Goal: Communication & Community: Share content

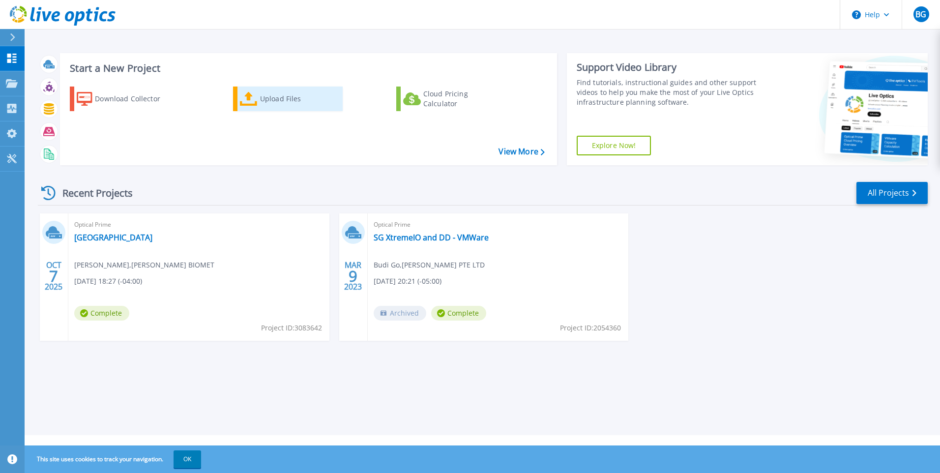
click at [277, 102] on div "Upload Files" at bounding box center [299, 99] width 79 height 20
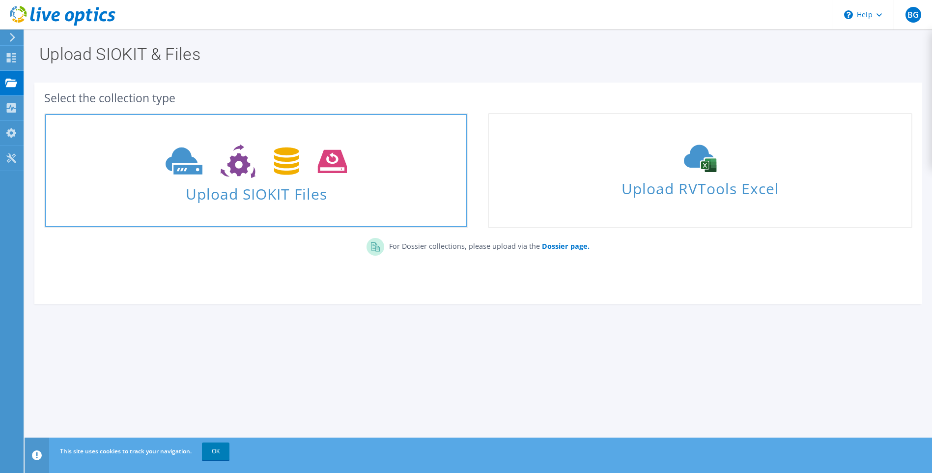
click at [278, 186] on span "Upload SIOKIT Files" at bounding box center [256, 190] width 422 height 21
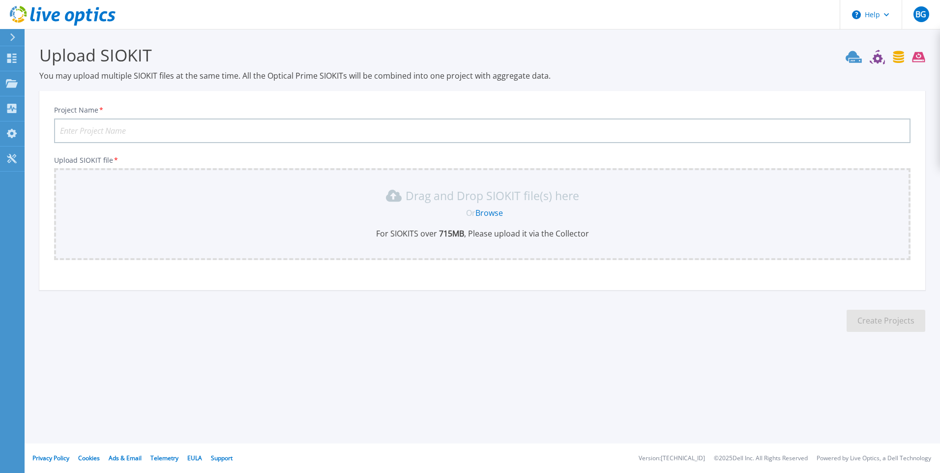
click at [497, 211] on link "Browse" at bounding box center [489, 212] width 28 height 11
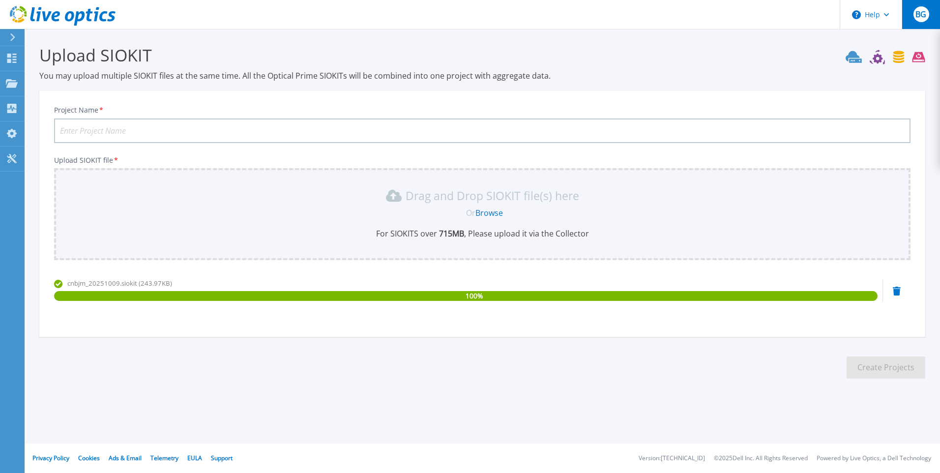
click at [911, 19] on button "BG" at bounding box center [920, 14] width 38 height 29
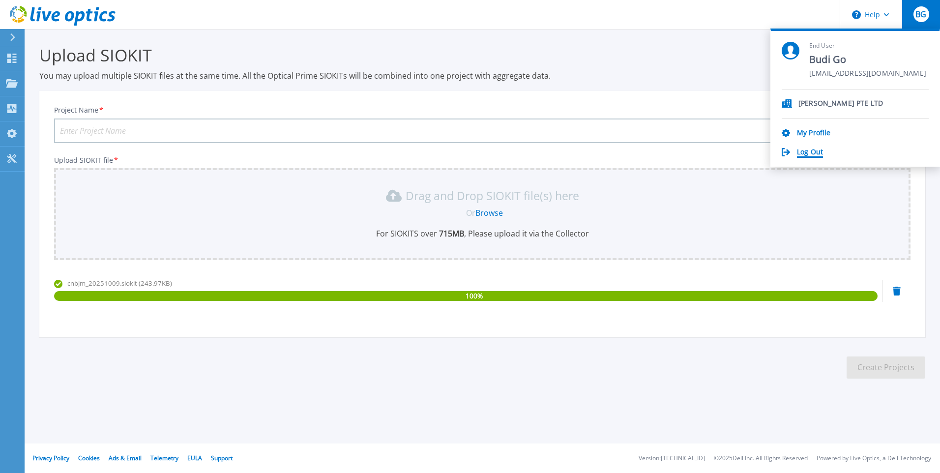
click at [803, 150] on link "Log Out" at bounding box center [810, 152] width 26 height 9
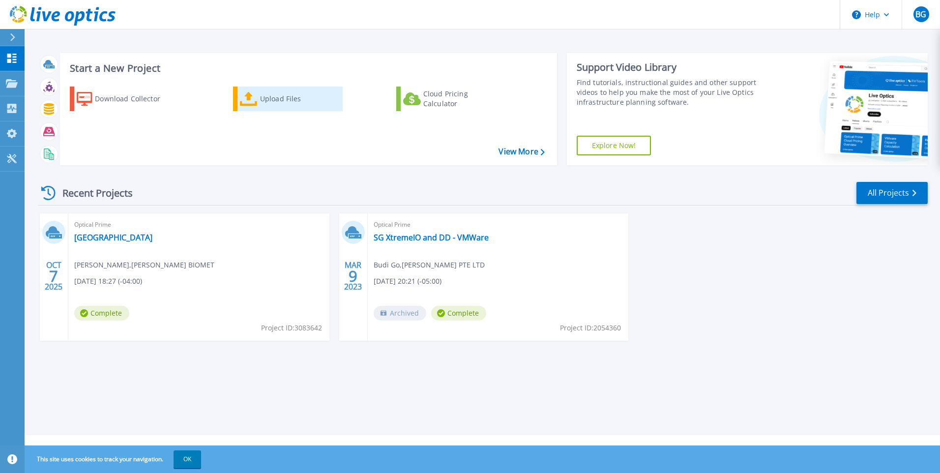
click at [268, 99] on div "Upload Files" at bounding box center [299, 99] width 79 height 20
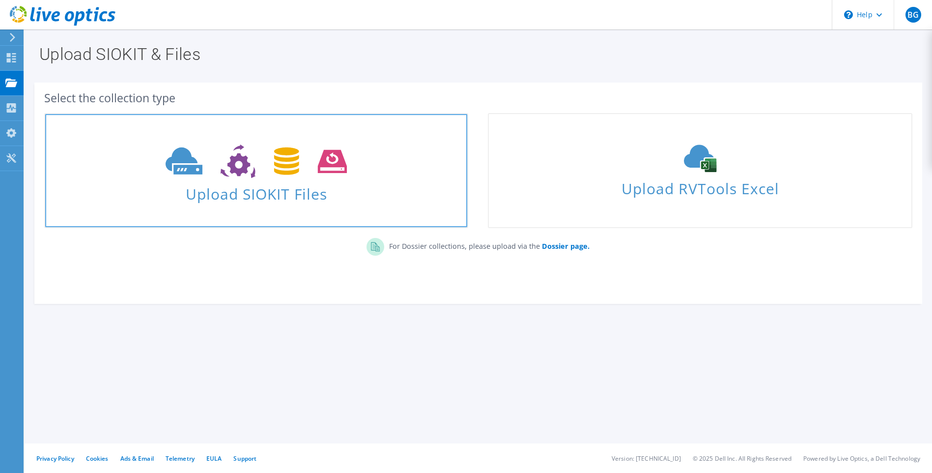
click at [267, 194] on span "Upload SIOKIT Files" at bounding box center [256, 190] width 422 height 21
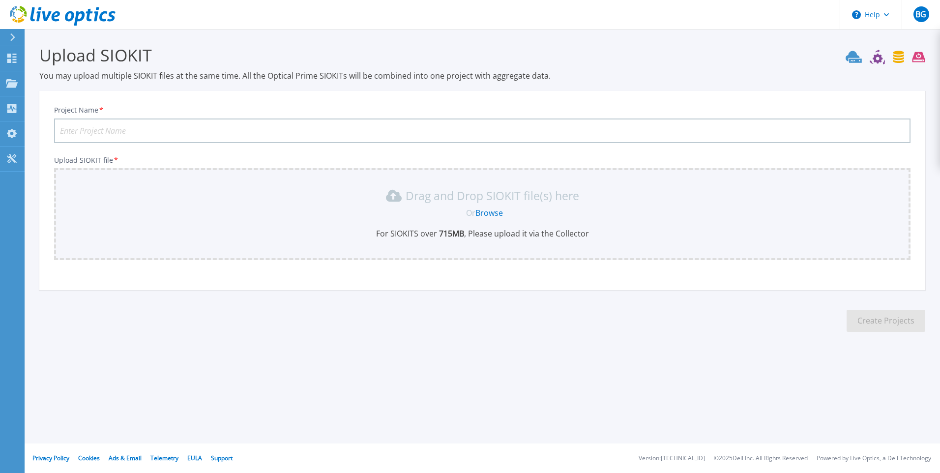
click at [490, 212] on link "Browse" at bounding box center [489, 212] width 28 height 11
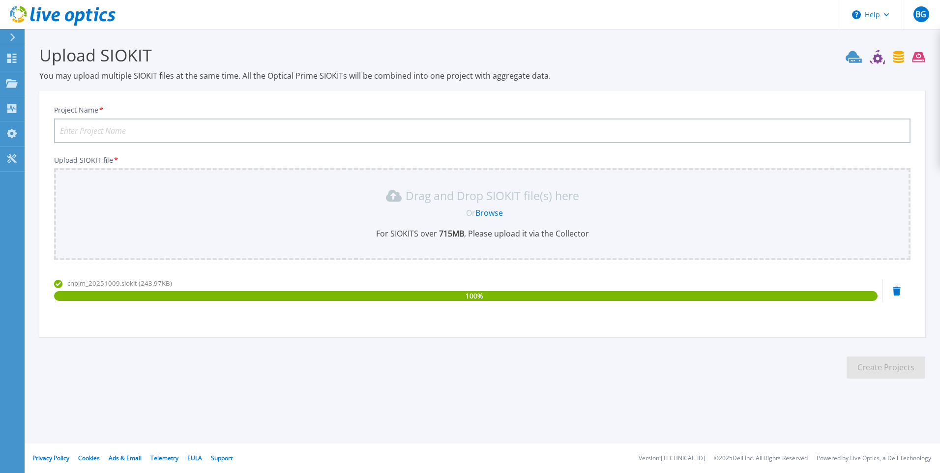
click at [184, 129] on input "Project Name *" at bounding box center [482, 130] width 856 height 25
type input "cnbjm20251009"
click at [863, 368] on button "Create Projects" at bounding box center [885, 367] width 79 height 22
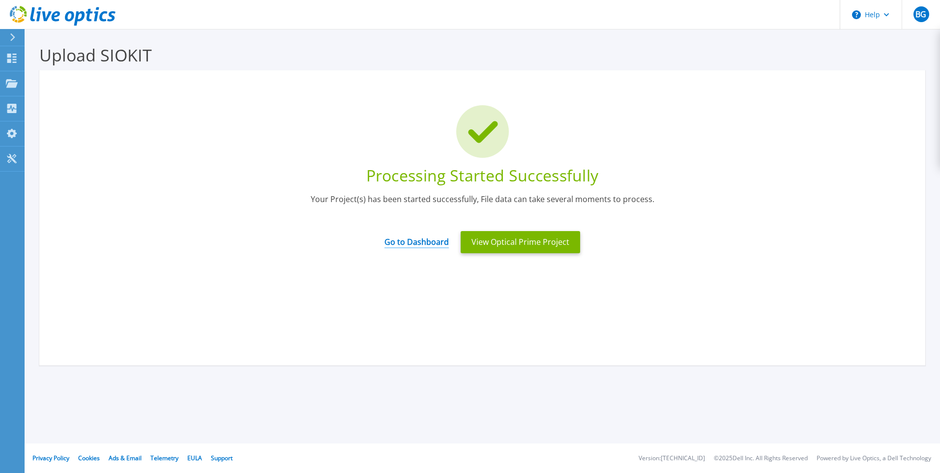
click at [420, 240] on link "Go to Dashboard" at bounding box center [416, 238] width 64 height 19
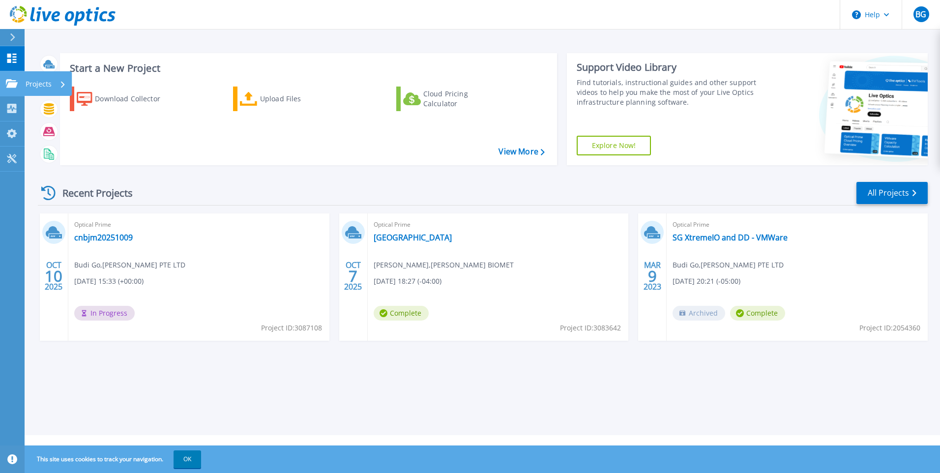
click at [13, 80] on icon at bounding box center [12, 83] width 12 height 8
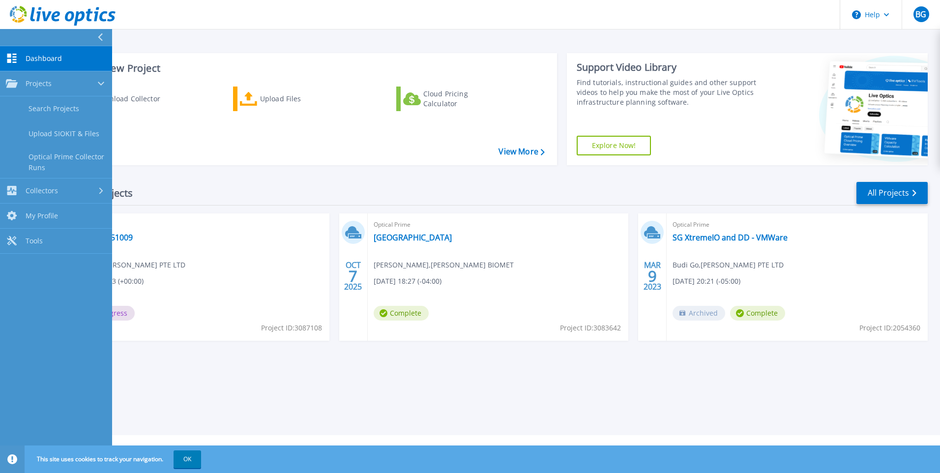
click at [35, 61] on span "Dashboard" at bounding box center [44, 58] width 36 height 9
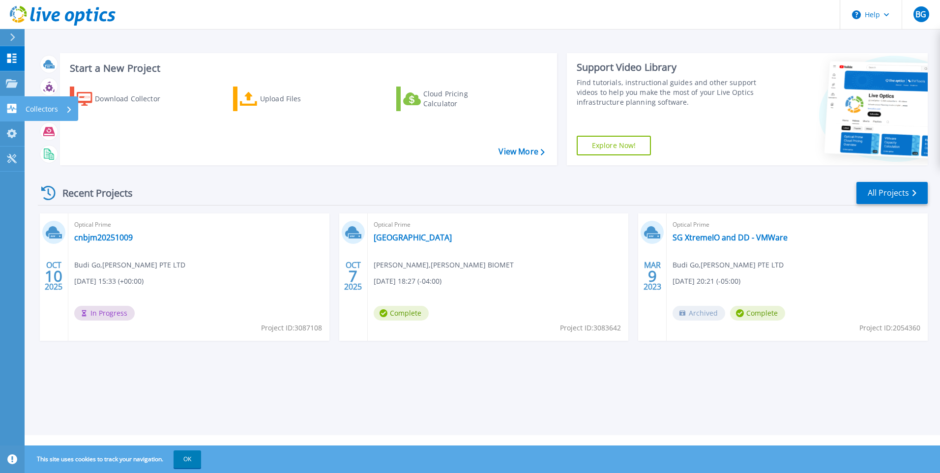
click at [13, 104] on icon at bounding box center [11, 108] width 9 height 9
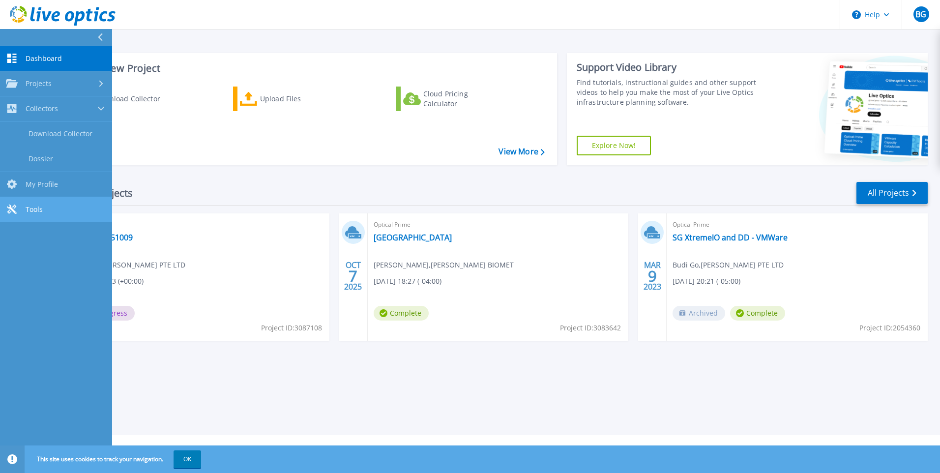
click at [23, 203] on link "Tools Tools" at bounding box center [56, 209] width 112 height 25
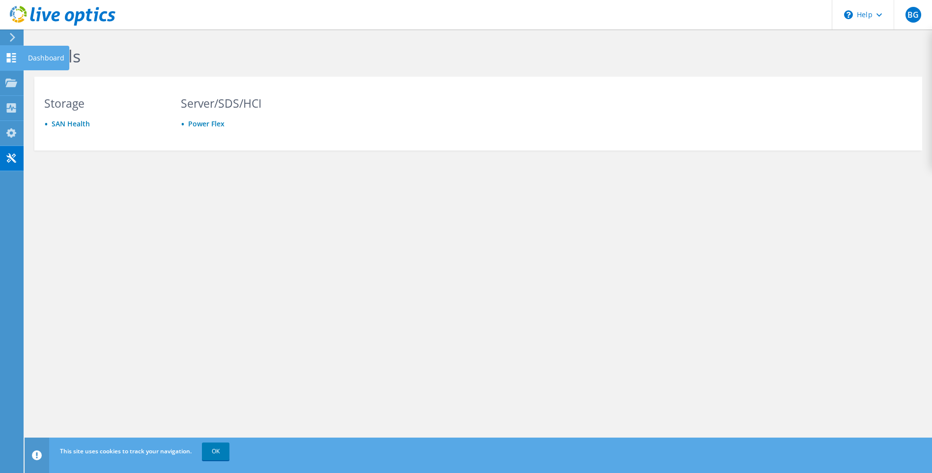
click at [9, 54] on use at bounding box center [11, 57] width 9 height 9
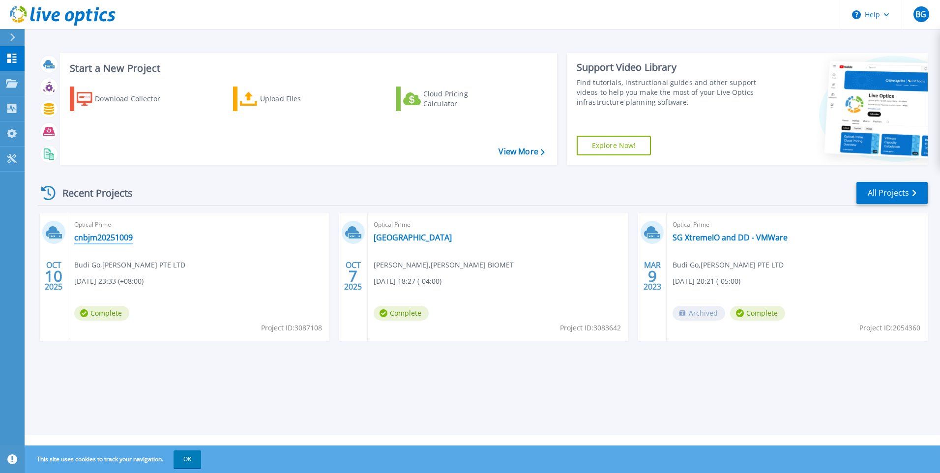
click at [105, 233] on link "cnbjm20251009" at bounding box center [103, 237] width 58 height 10
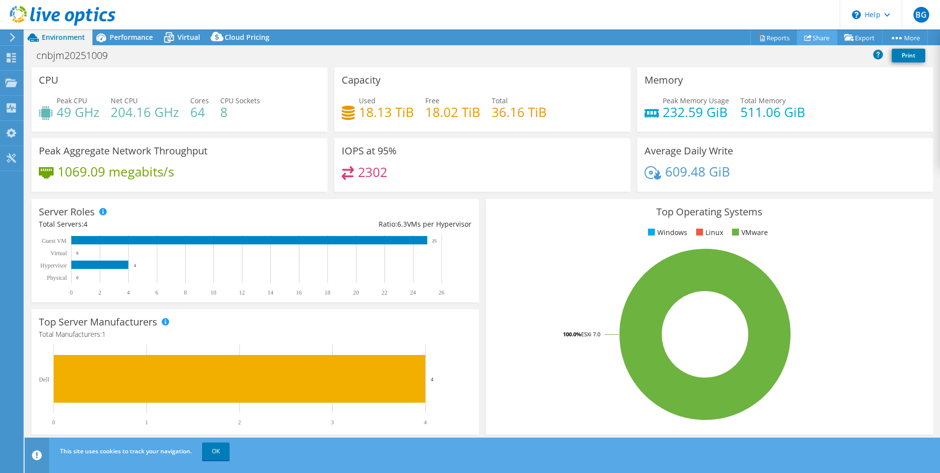
click at [815, 39] on link "Share" at bounding box center [817, 37] width 40 height 15
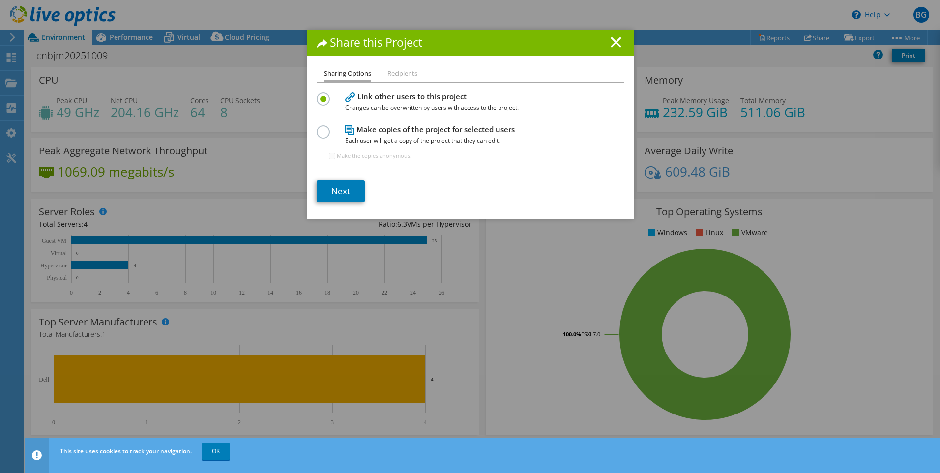
click at [402, 75] on li "Recipients" at bounding box center [402, 74] width 30 height 12
click at [346, 195] on link "Next" at bounding box center [341, 191] width 48 height 22
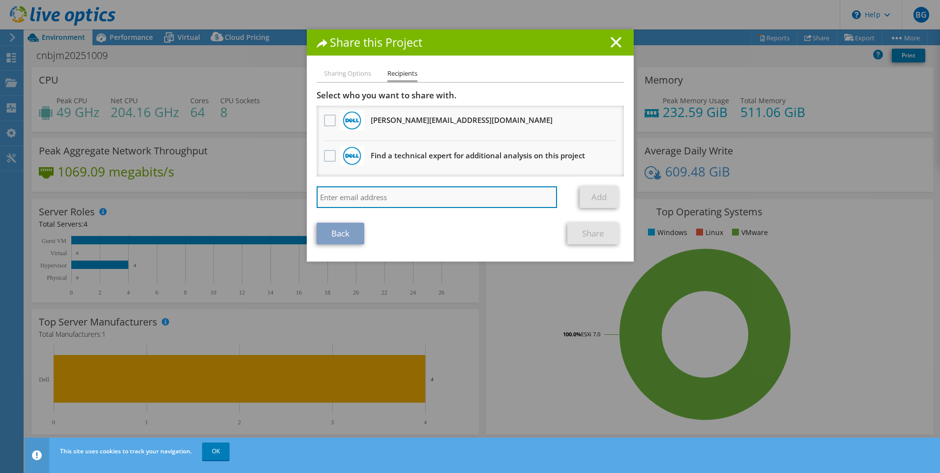
click at [390, 196] on input "search" at bounding box center [437, 197] width 241 height 22
paste input "Rik.Coates@zimmerbiomet.com"
type input "Rik.Coates@zimmerbiomet.com"
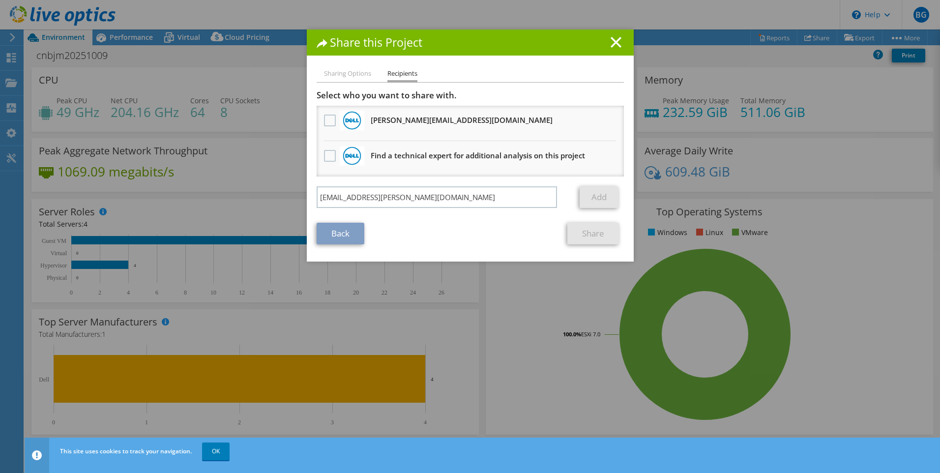
click at [507, 220] on section "Select who you want to share with. All project copies will be anonymous. Deeksh…" at bounding box center [470, 167] width 307 height 154
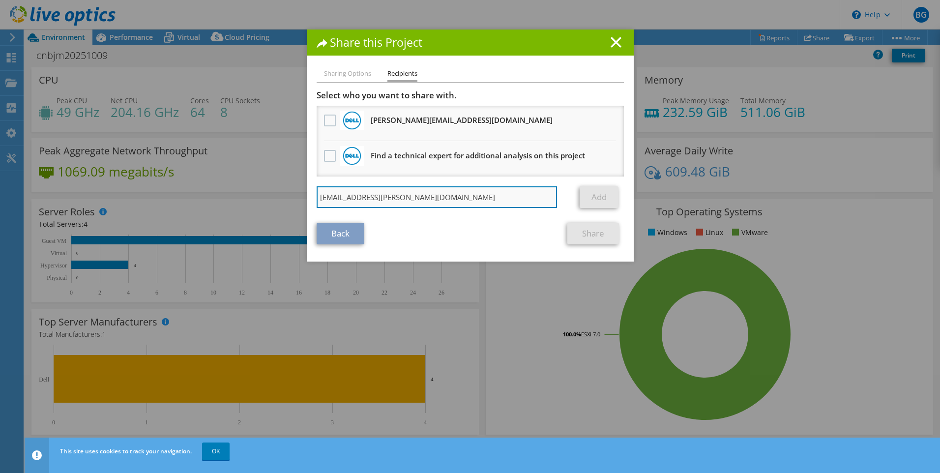
click at [476, 200] on input "Rik.Coates@zimmerbiomet.com" at bounding box center [437, 197] width 241 height 22
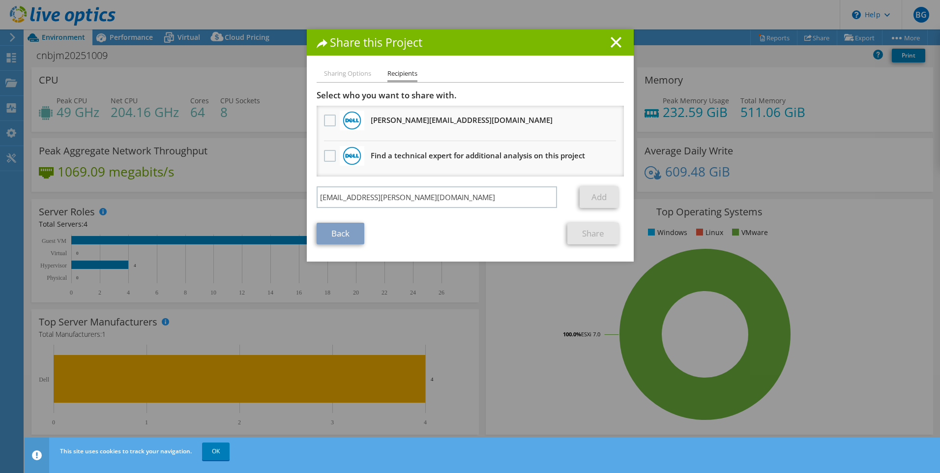
click at [480, 218] on section "Select who you want to share with. All project copies will be anonymous. Deeksh…" at bounding box center [470, 167] width 307 height 154
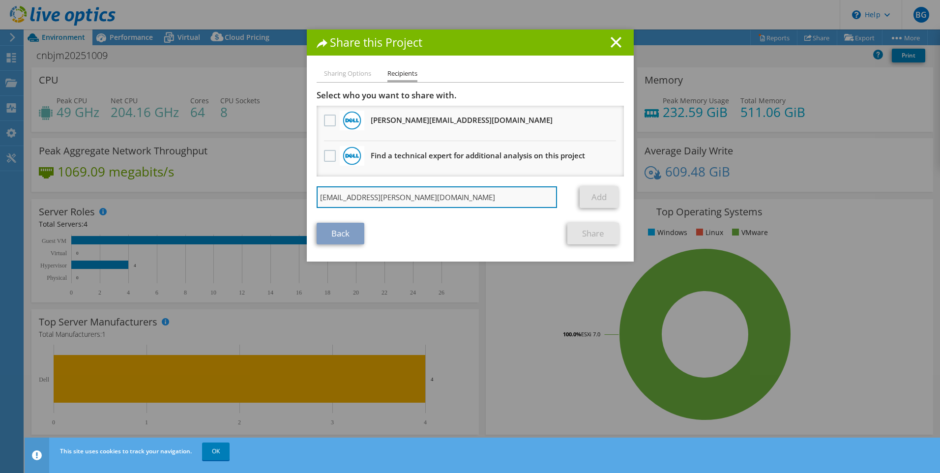
click at [449, 208] on input "Rik.Coates@zimmerbiomet.com" at bounding box center [437, 197] width 241 height 22
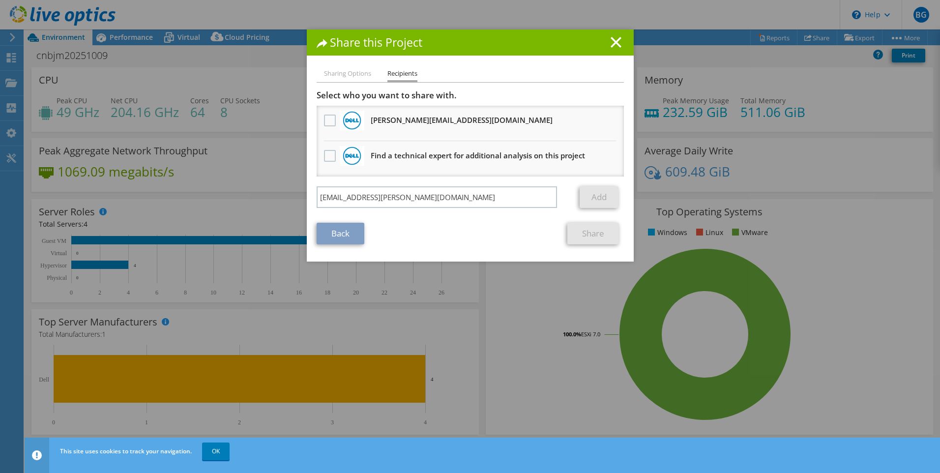
click at [595, 200] on link "Add" at bounding box center [598, 197] width 39 height 22
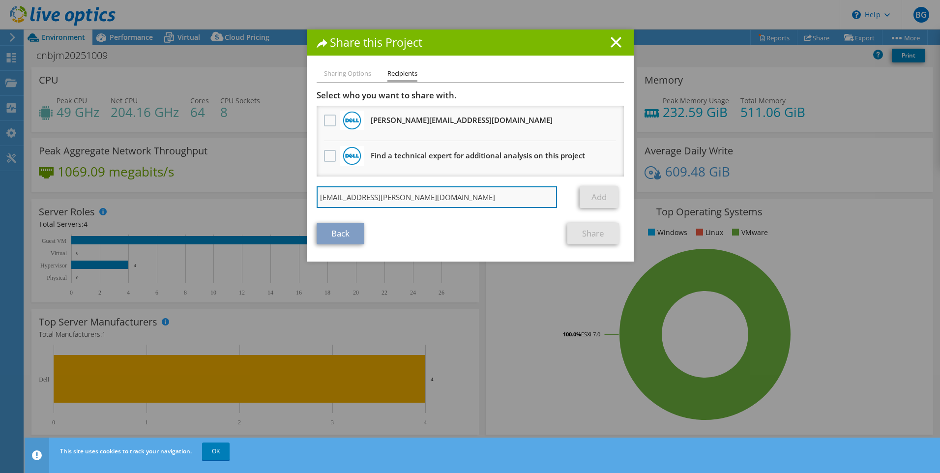
click at [484, 201] on input "Rik.Coates@zimmerbiomet.com" at bounding box center [437, 197] width 241 height 22
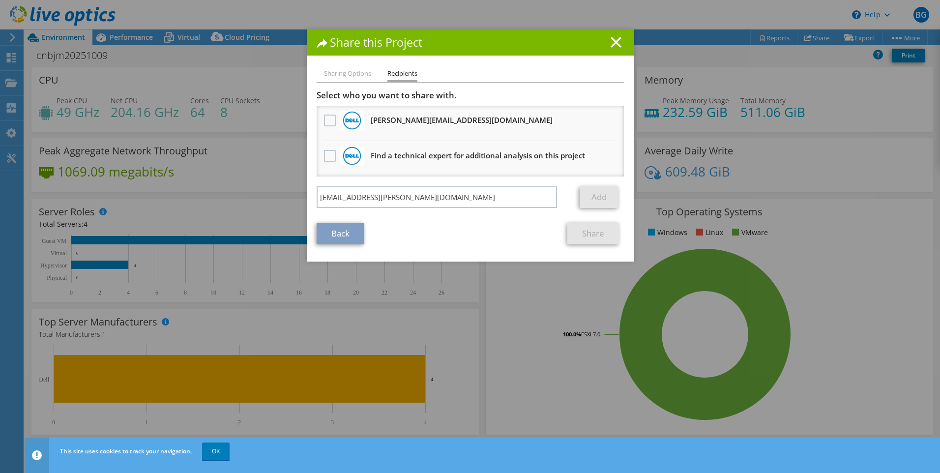
click at [352, 71] on li "Sharing Options" at bounding box center [347, 74] width 47 height 12
click at [611, 45] on line at bounding box center [616, 42] width 10 height 10
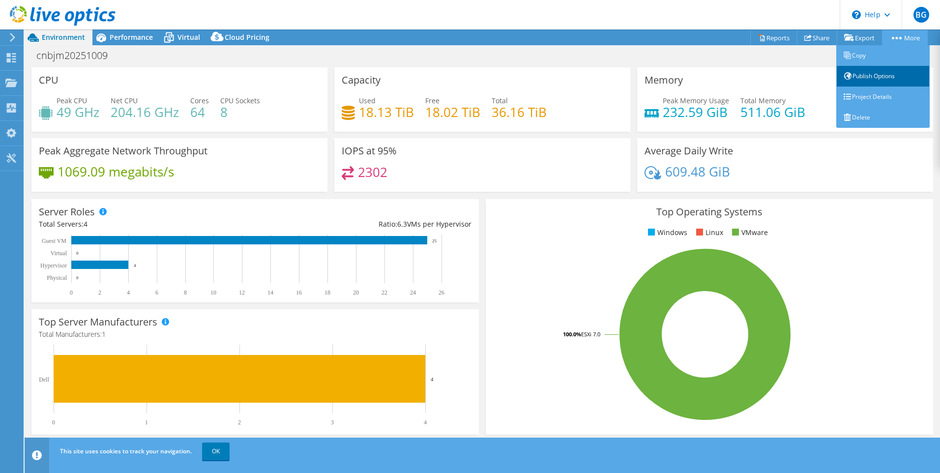
click at [863, 73] on link "Publish Options" at bounding box center [882, 76] width 93 height 21
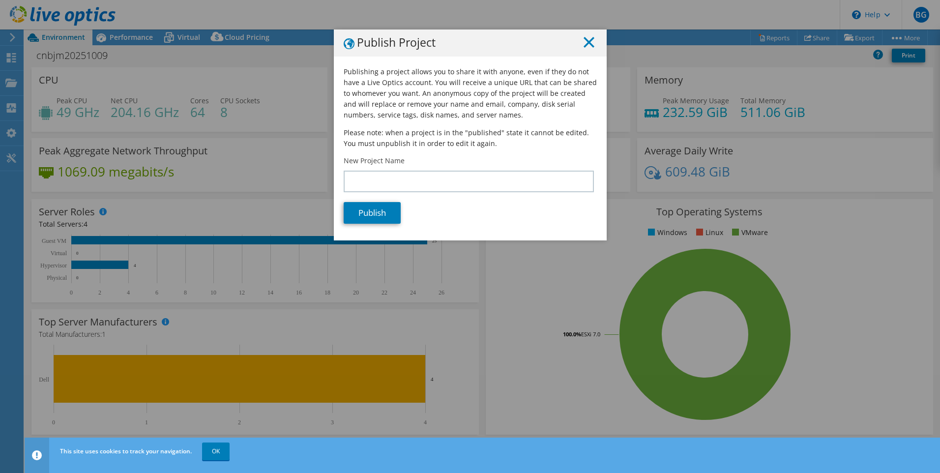
click at [588, 44] on icon at bounding box center [588, 42] width 11 height 11
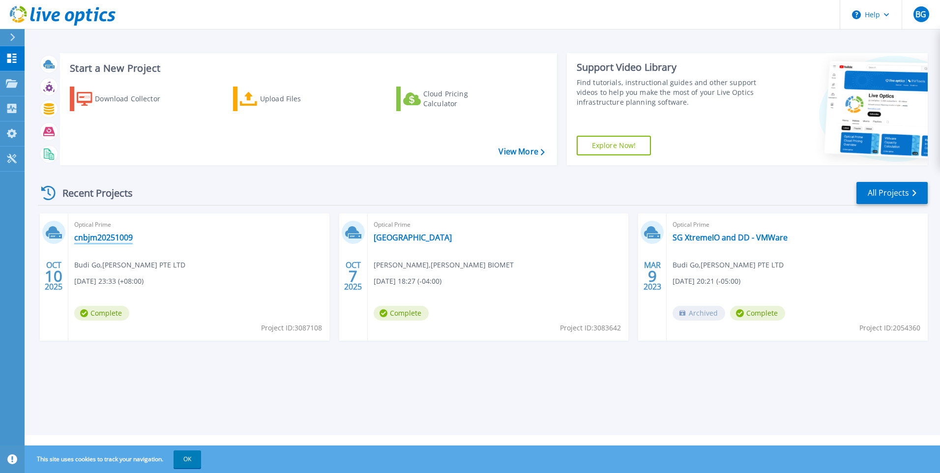
click at [105, 237] on link "cnbjm20251009" at bounding box center [103, 237] width 58 height 10
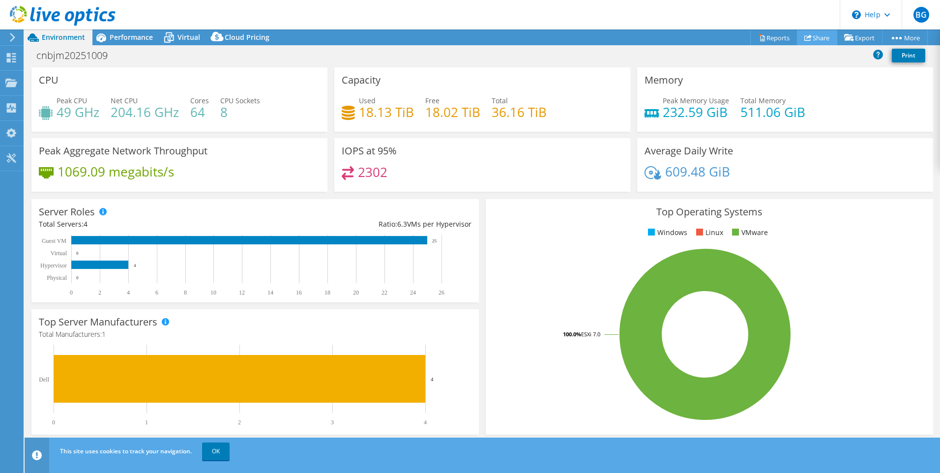
click at [806, 38] on link "Share" at bounding box center [817, 37] width 40 height 15
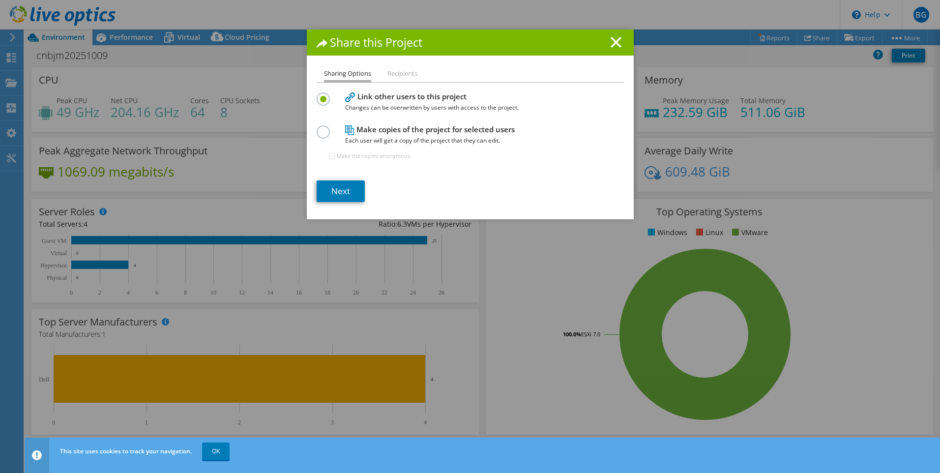
click at [319, 128] on label at bounding box center [325, 126] width 17 height 2
click at [0, 0] on input "radio" at bounding box center [0, 0] width 0 height 0
click at [336, 186] on link "Next" at bounding box center [341, 191] width 48 height 22
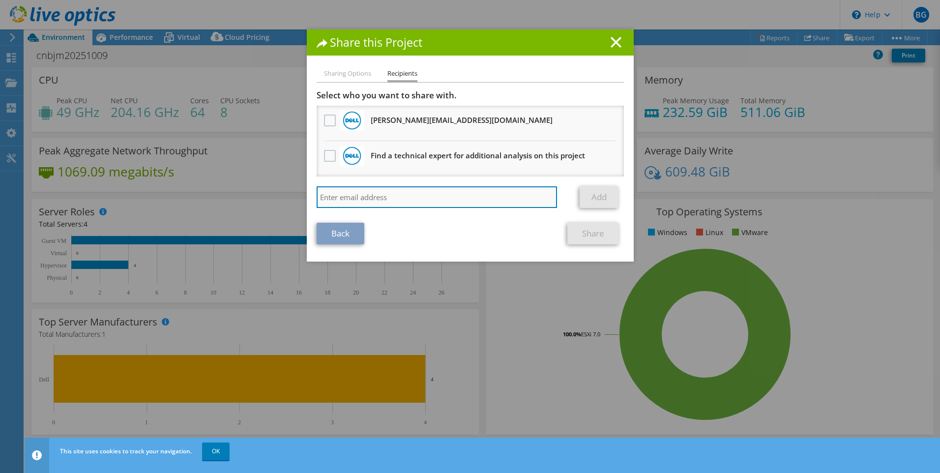
click at [355, 194] on input "search" at bounding box center [437, 197] width 241 height 22
type input "Rik.Coates@zimmerbiomet.com"
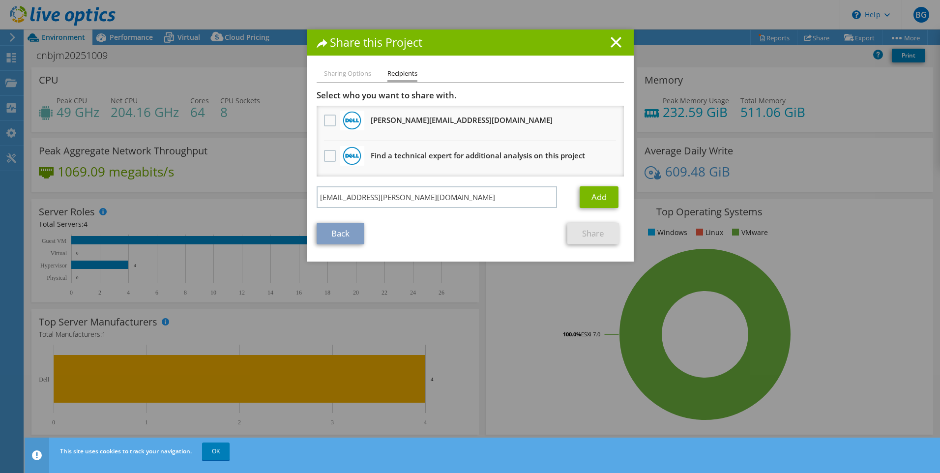
click at [482, 224] on div "Back Share" at bounding box center [470, 234] width 307 height 22
click at [595, 202] on link "Add" at bounding box center [598, 197] width 39 height 22
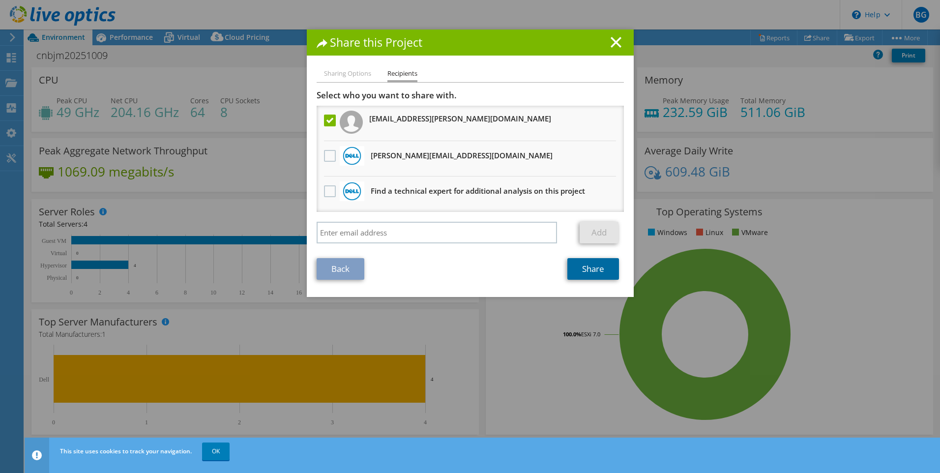
click at [582, 271] on link "Share" at bounding box center [593, 269] width 52 height 22
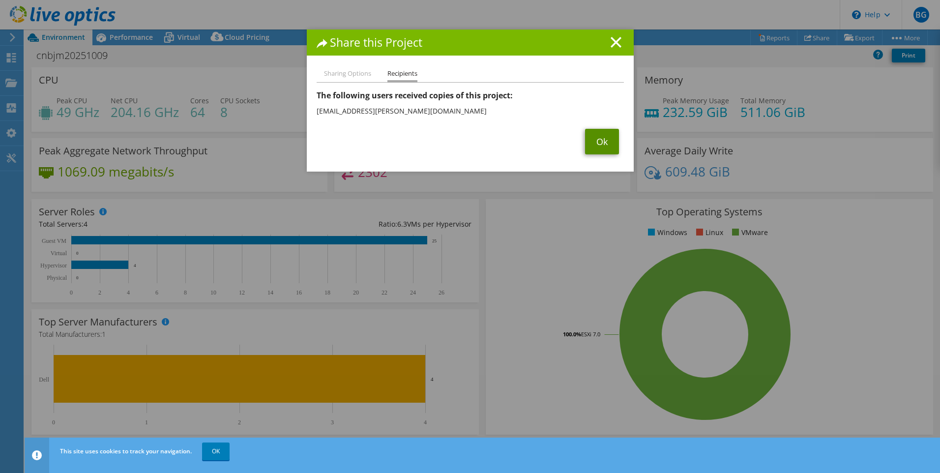
click at [597, 137] on link "Ok" at bounding box center [602, 142] width 34 height 26
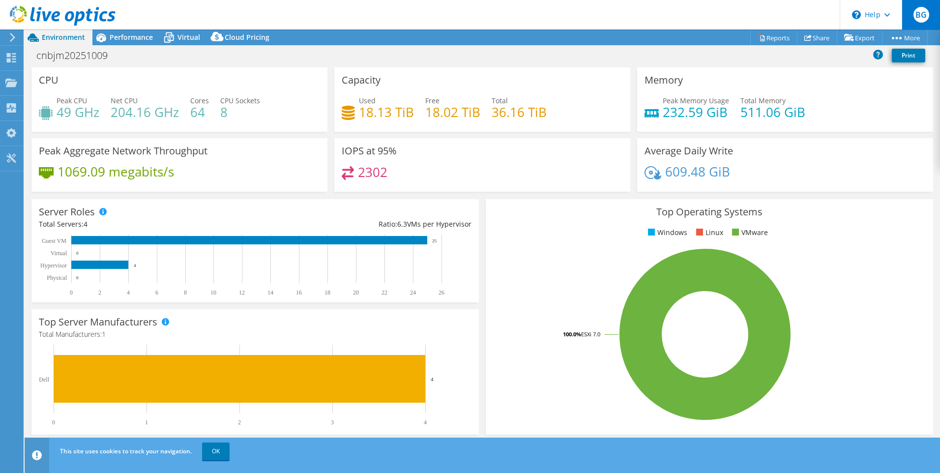
click at [914, 18] on span "BG" at bounding box center [921, 15] width 16 height 16
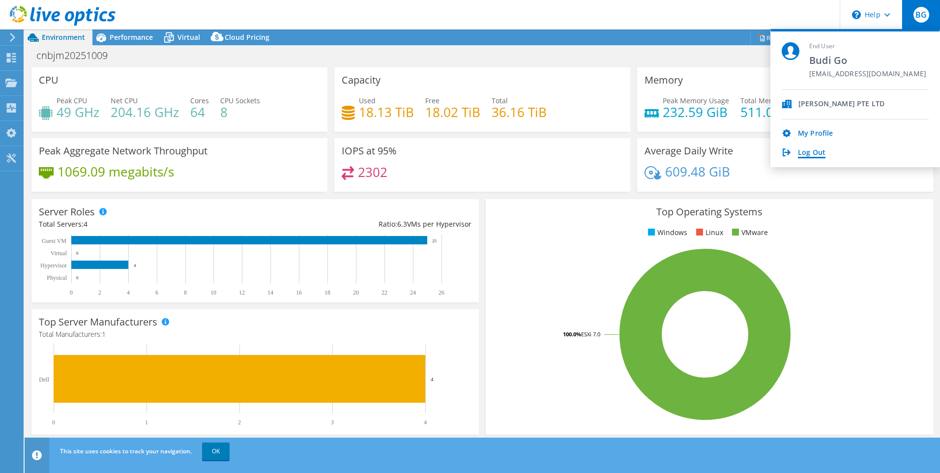
click at [808, 150] on link "Log Out" at bounding box center [812, 152] width 28 height 9
